Goal: Information Seeking & Learning: Learn about a topic

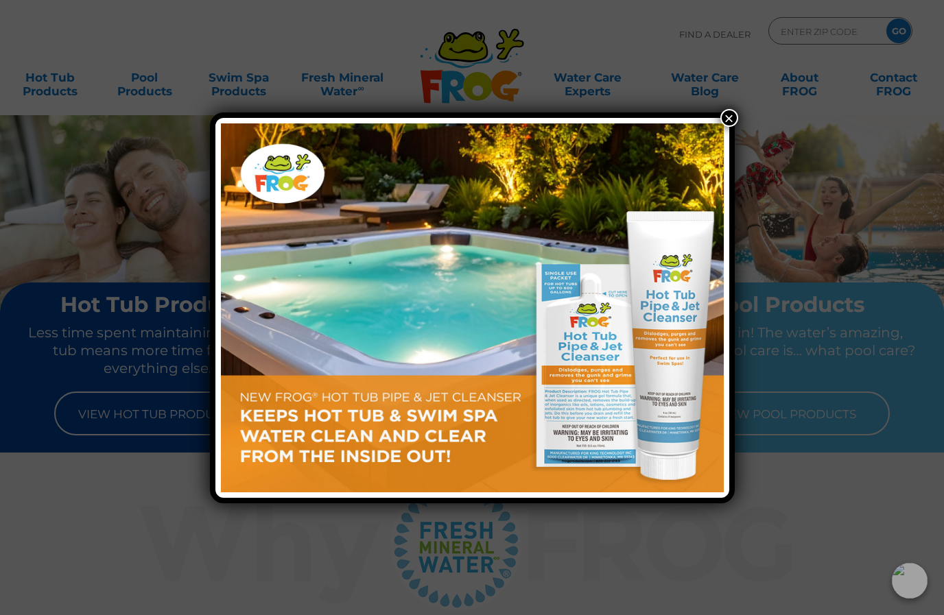
click at [729, 115] on button "×" at bounding box center [729, 118] width 18 height 18
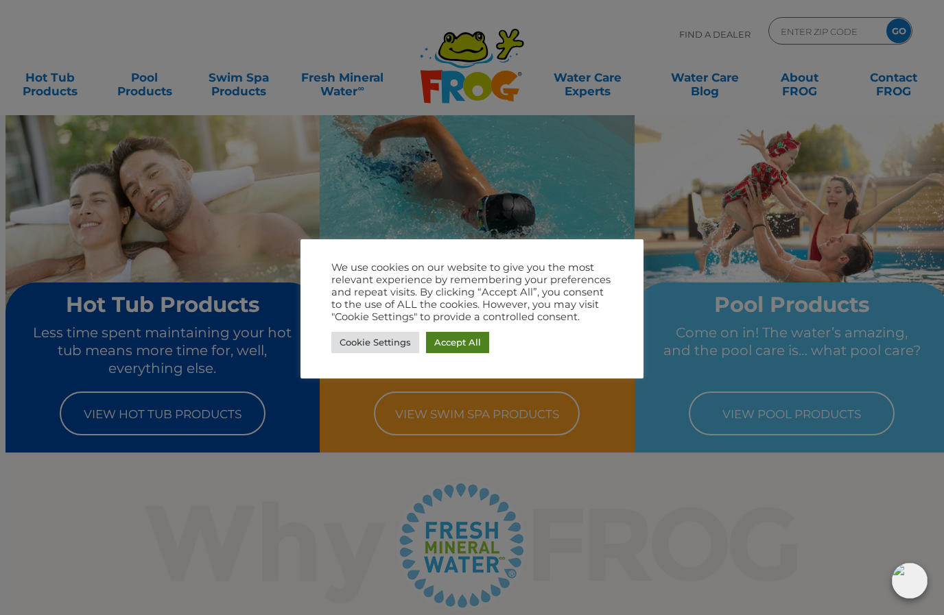
click at [464, 338] on link "Accept All" at bounding box center [457, 342] width 63 height 21
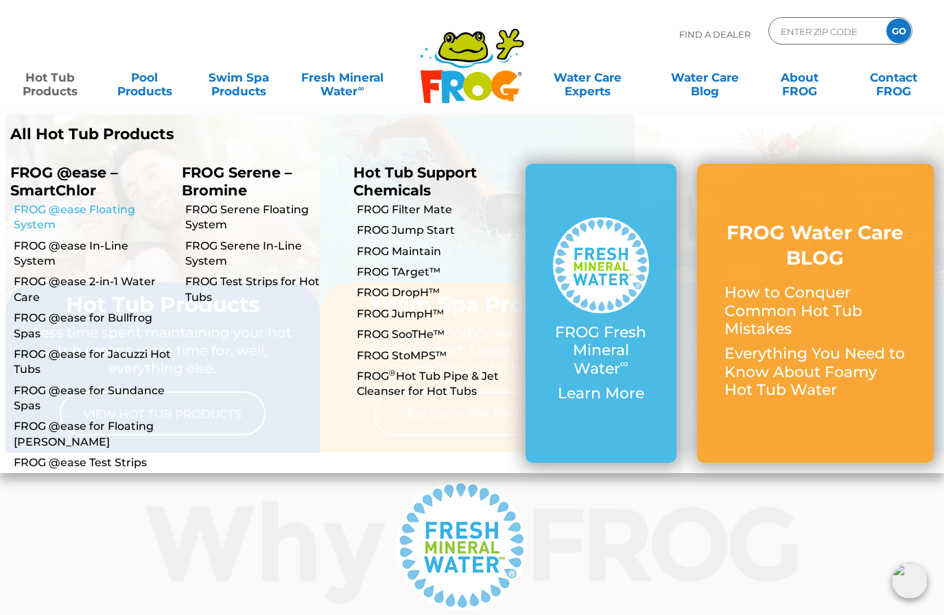
click at [87, 213] on link "FROG @ease Floating System" at bounding box center [93, 217] width 158 height 31
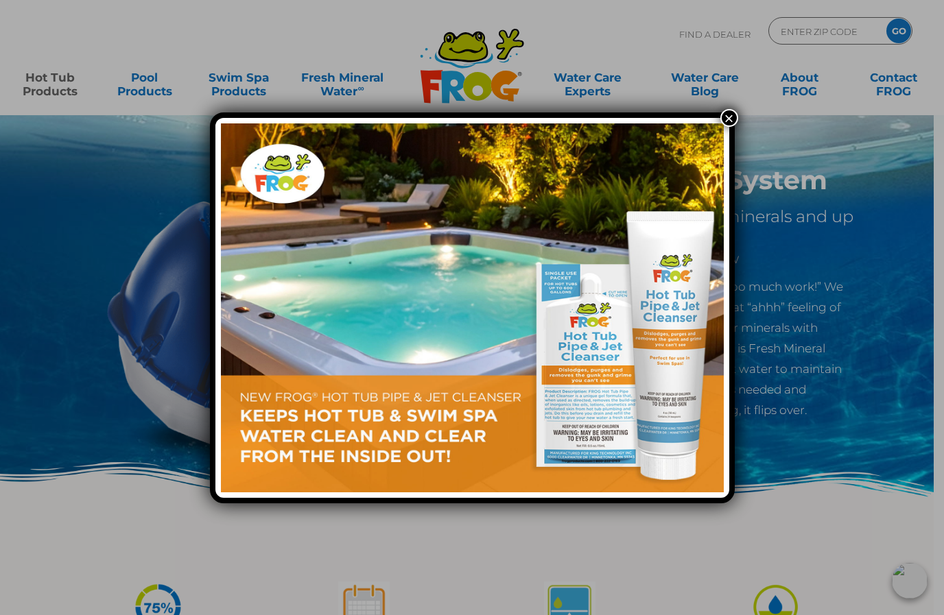
click at [731, 113] on button "×" at bounding box center [729, 118] width 18 height 18
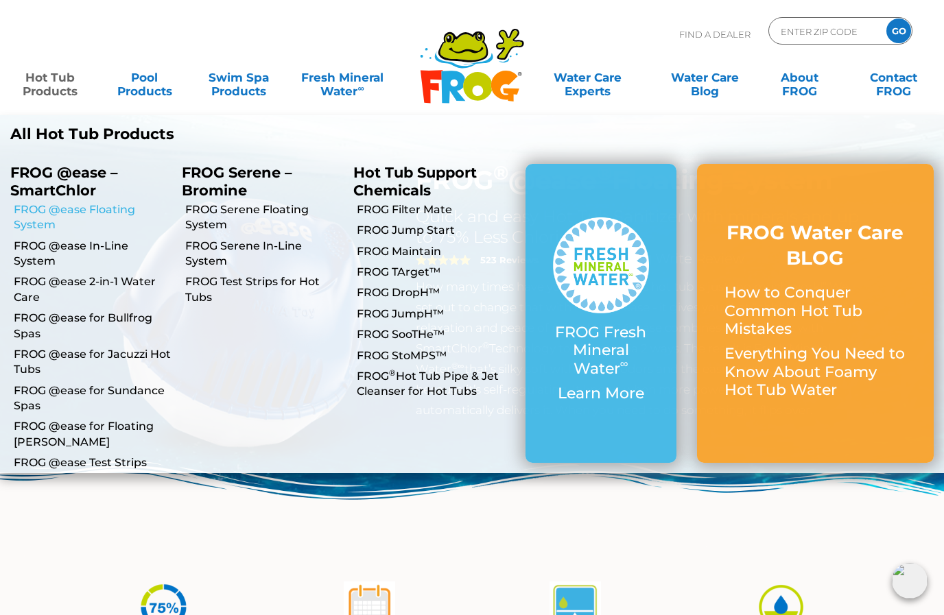
click at [90, 209] on link "FROG @ease Floating System" at bounding box center [93, 217] width 158 height 31
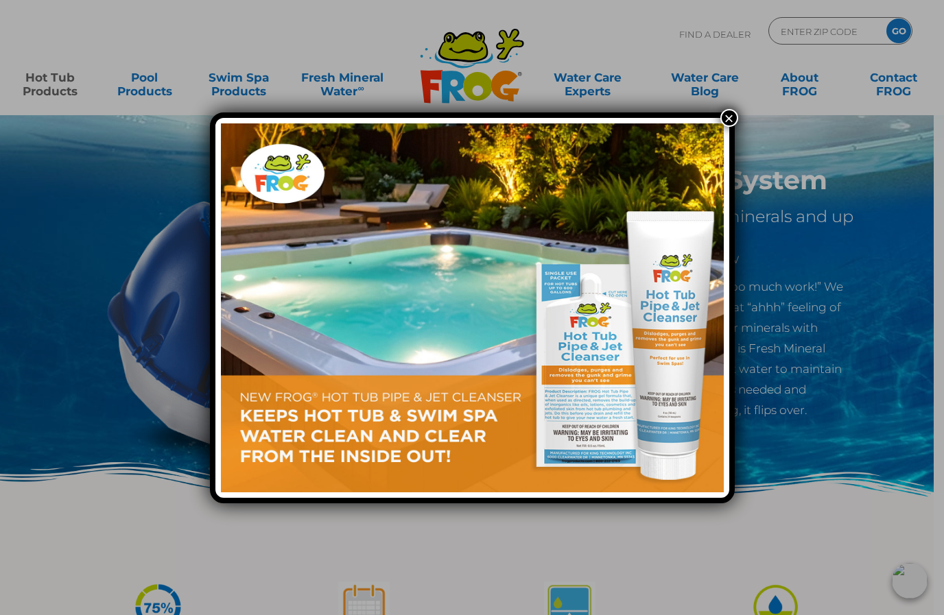
click at [728, 115] on button "×" at bounding box center [729, 118] width 18 height 18
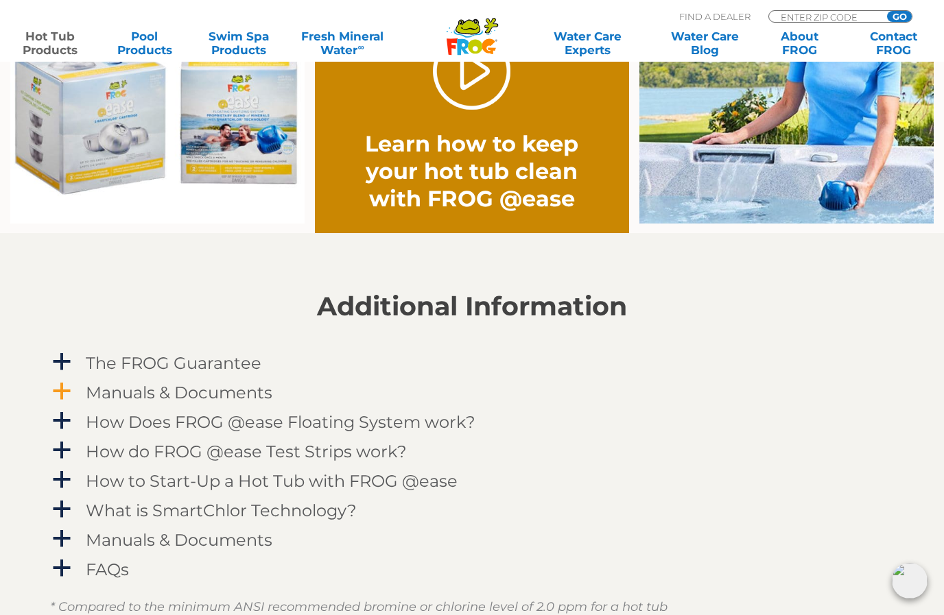
scroll to position [1166, 0]
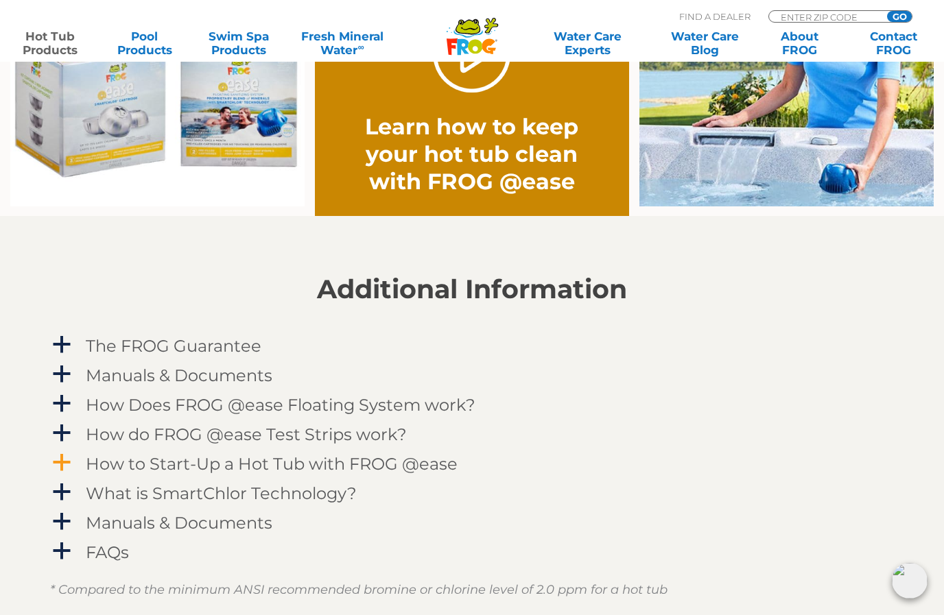
click at [274, 464] on h4 "How to Start-Up a Hot Tub with FROG @ease" at bounding box center [272, 464] width 372 height 19
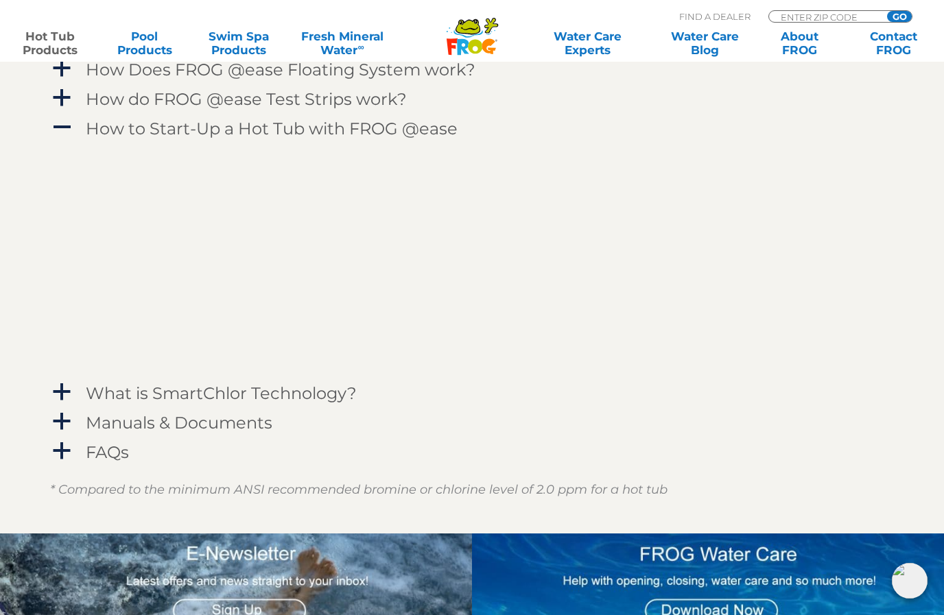
scroll to position [1480, 0]
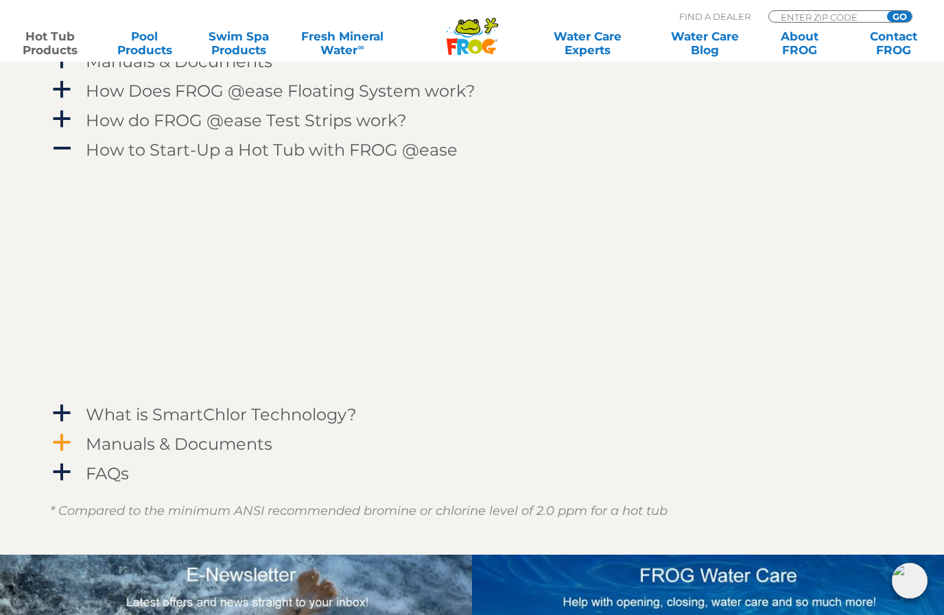
click at [180, 445] on h4 "Manuals & Documents" at bounding box center [179, 444] width 187 height 19
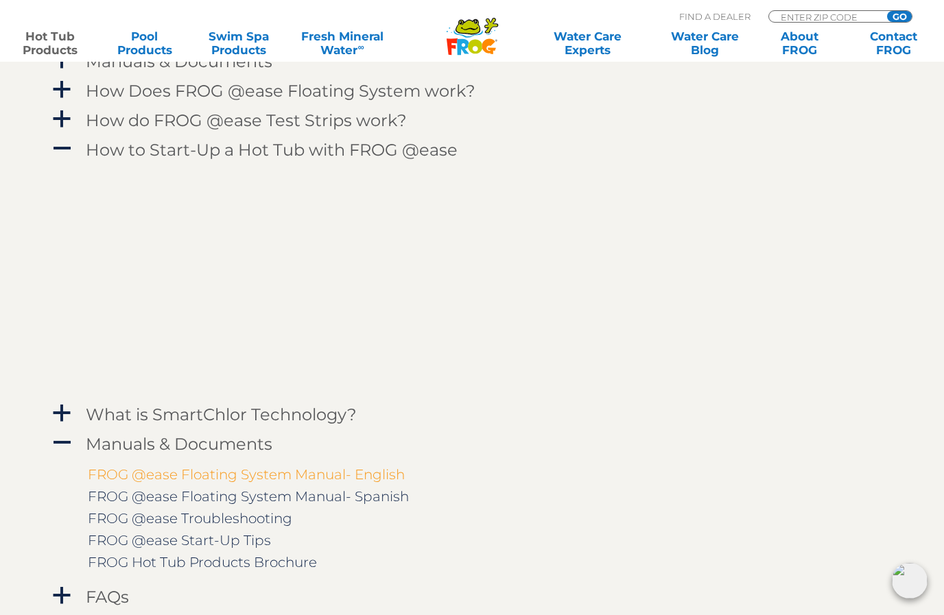
click at [283, 475] on link "FROG @ease Floating System Manual- English" at bounding box center [246, 475] width 317 height 16
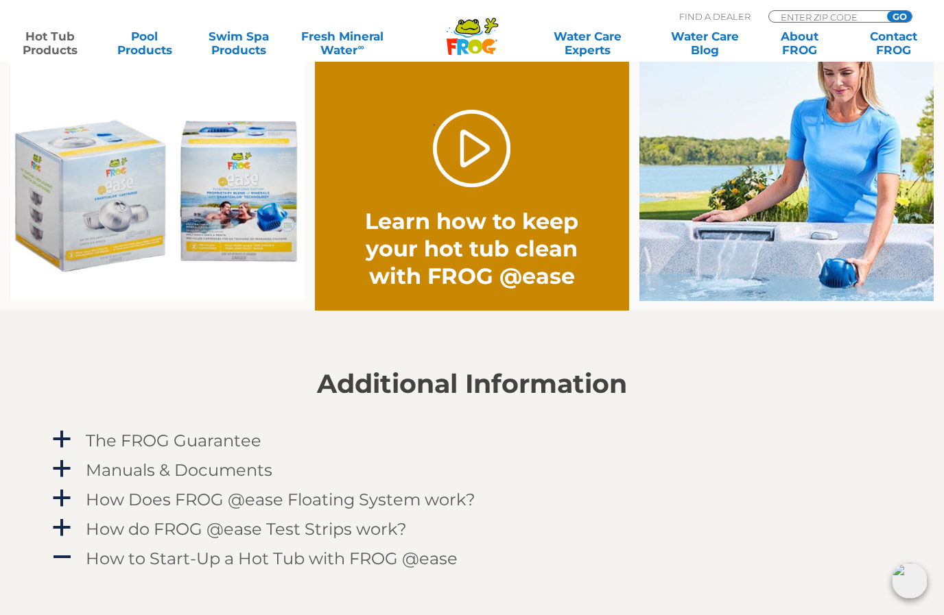
scroll to position [1063, 0]
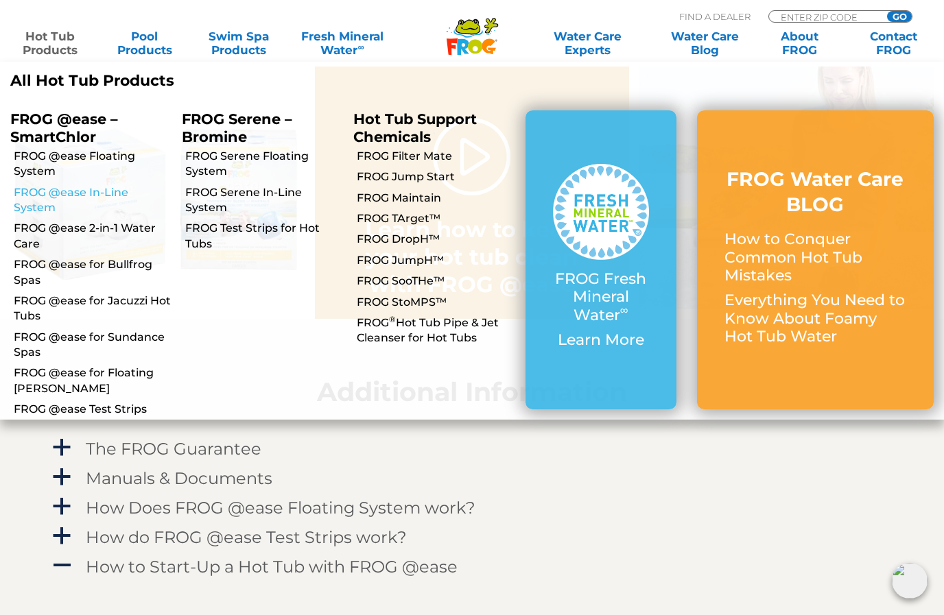
click at [97, 191] on link "FROG @ease In-Line System" at bounding box center [93, 200] width 158 height 31
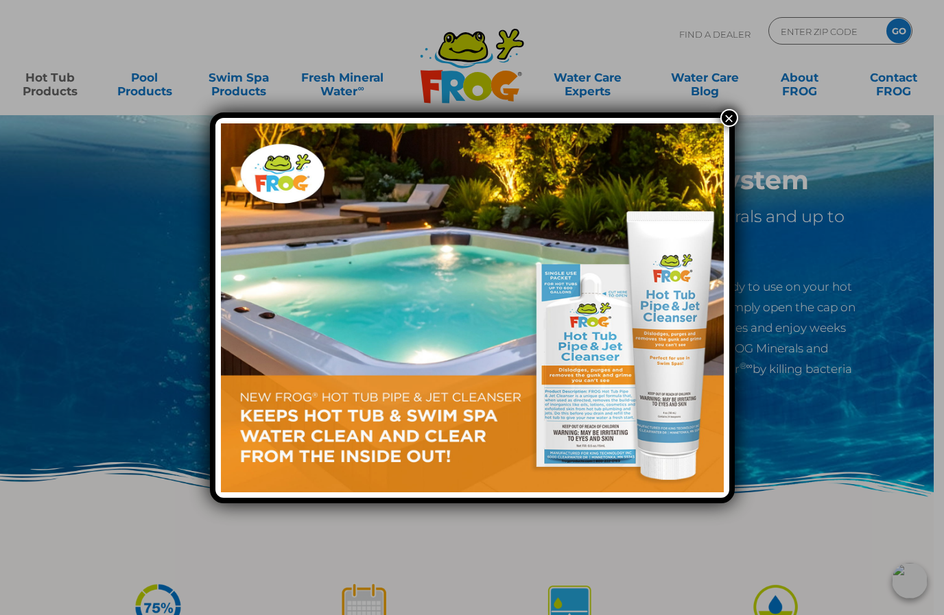
click at [727, 109] on button "×" at bounding box center [729, 118] width 18 height 18
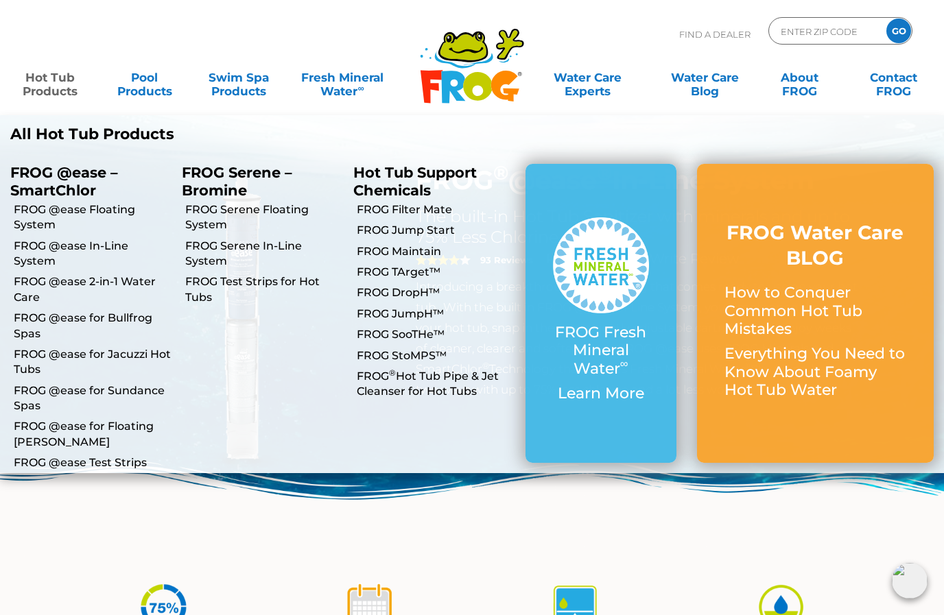
click at [57, 84] on link "Hot Tub Products" at bounding box center [50, 77] width 73 height 27
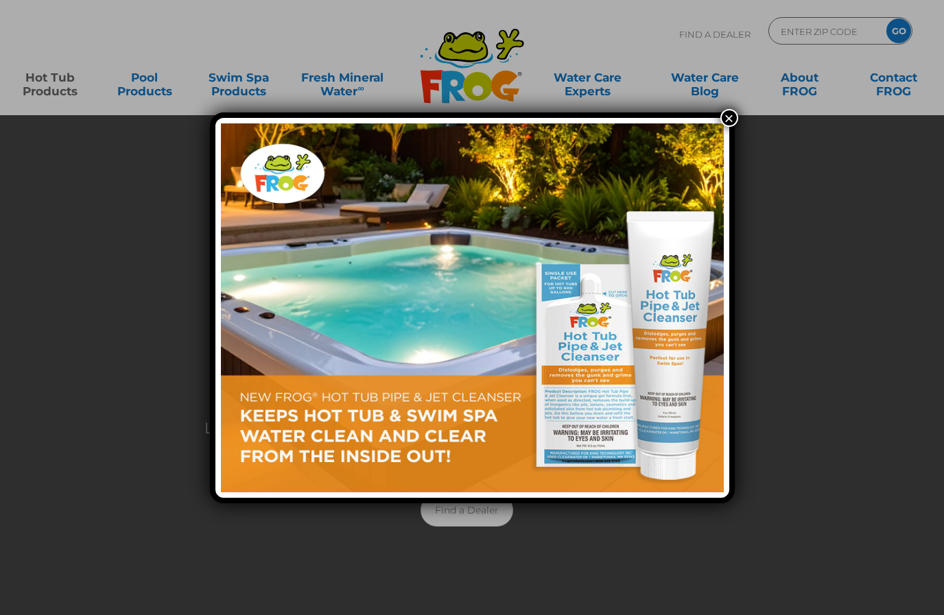
click at [727, 119] on button "×" at bounding box center [729, 118] width 18 height 18
